Goal: Navigation & Orientation: Go to known website

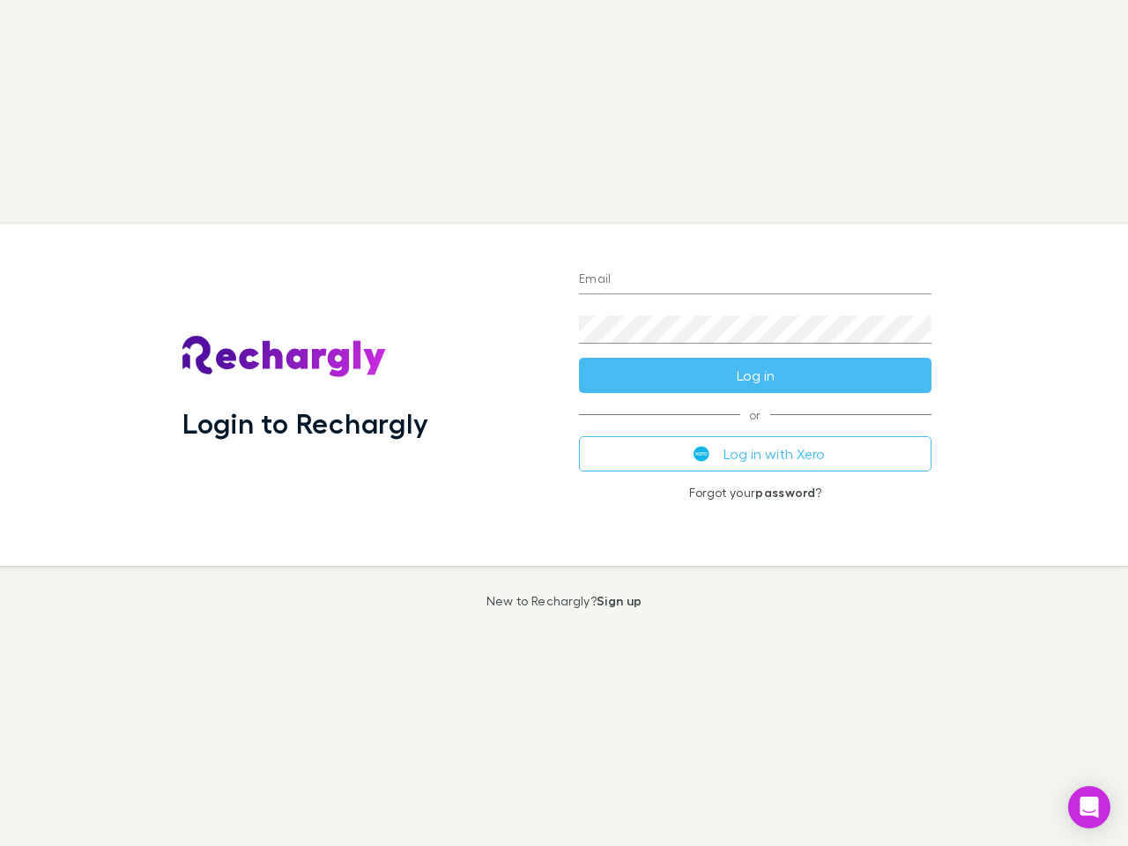
click at [564, 423] on div "Login to Rechargly" at bounding box center [366, 395] width 396 height 342
click at [755, 280] on input "Email" at bounding box center [755, 280] width 352 height 28
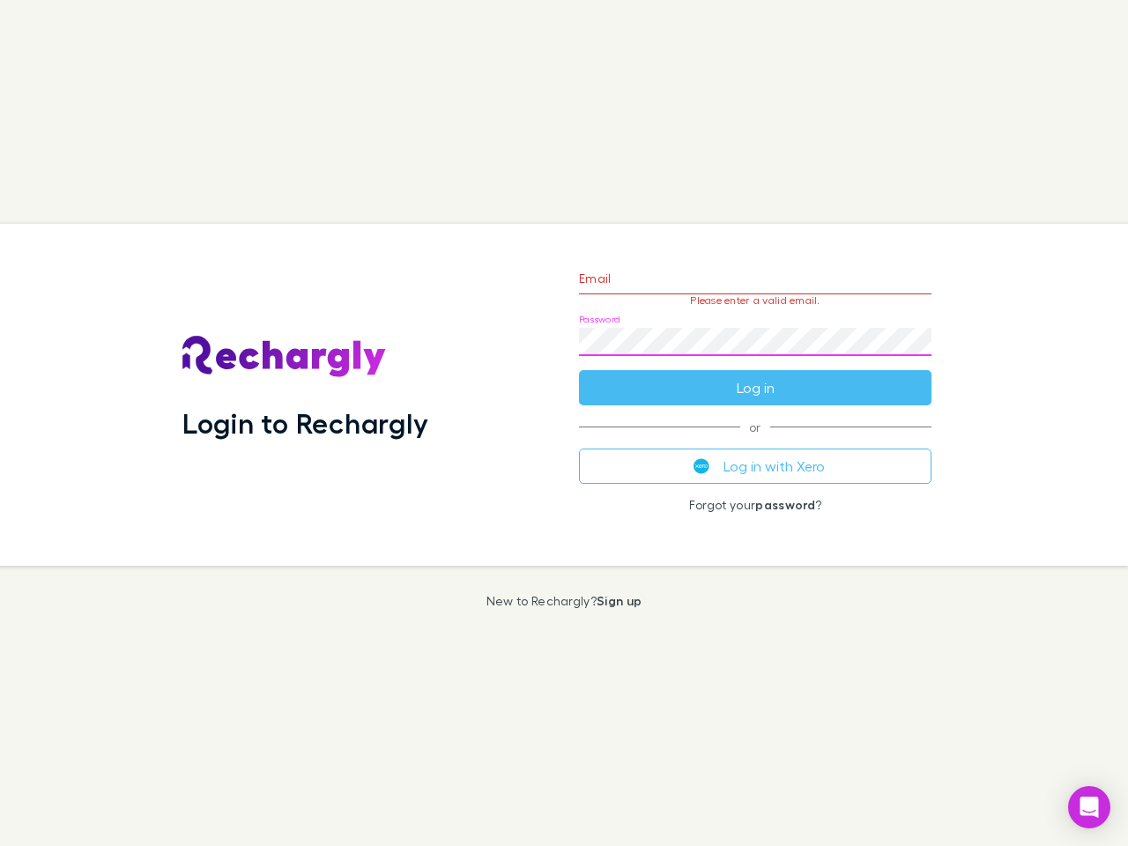
click at [755, 375] on form "Email Please enter a valid email. Password Log in" at bounding box center [755, 328] width 352 height 153
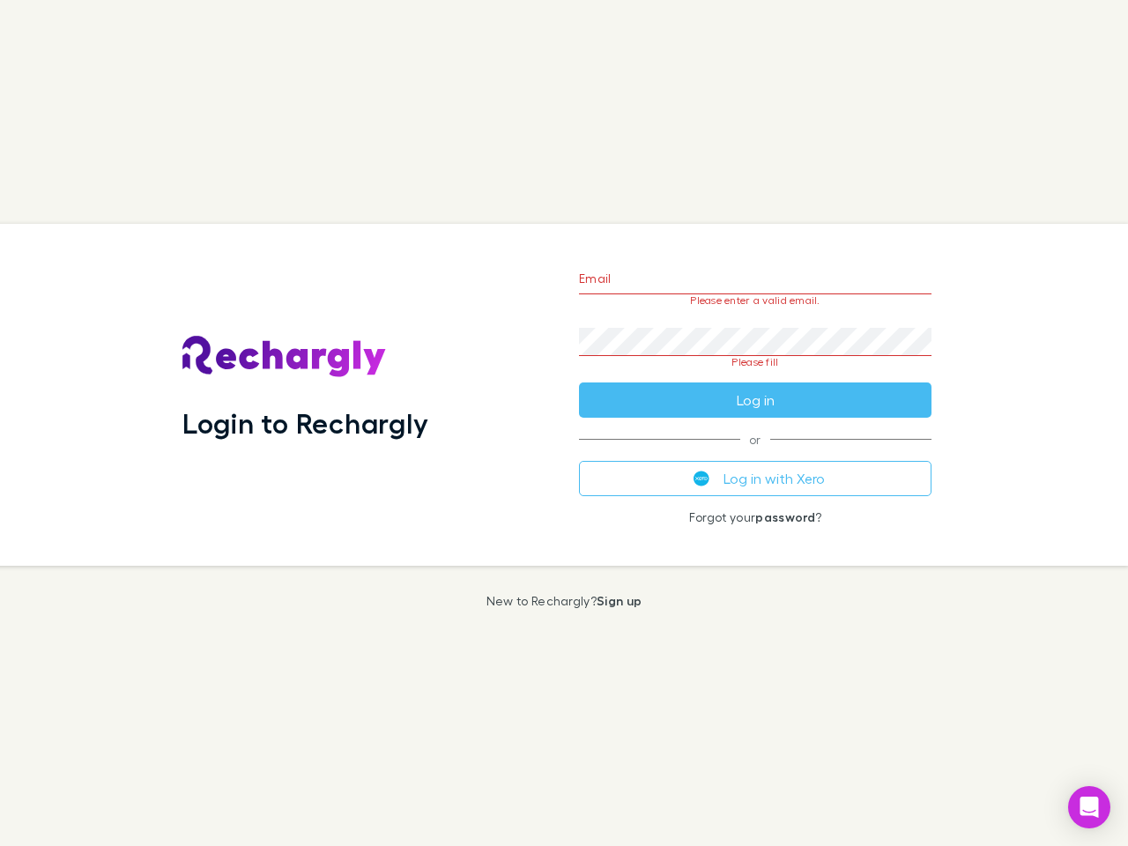
click at [755, 454] on div "Email Please enter a valid email. Password Please fill Log in or Log in with Xe…" at bounding box center [755, 395] width 381 height 342
click at [1089, 807] on icon "Open Intercom Messenger" at bounding box center [1089, 806] width 19 height 21
